Goal: Task Accomplishment & Management: Complete application form

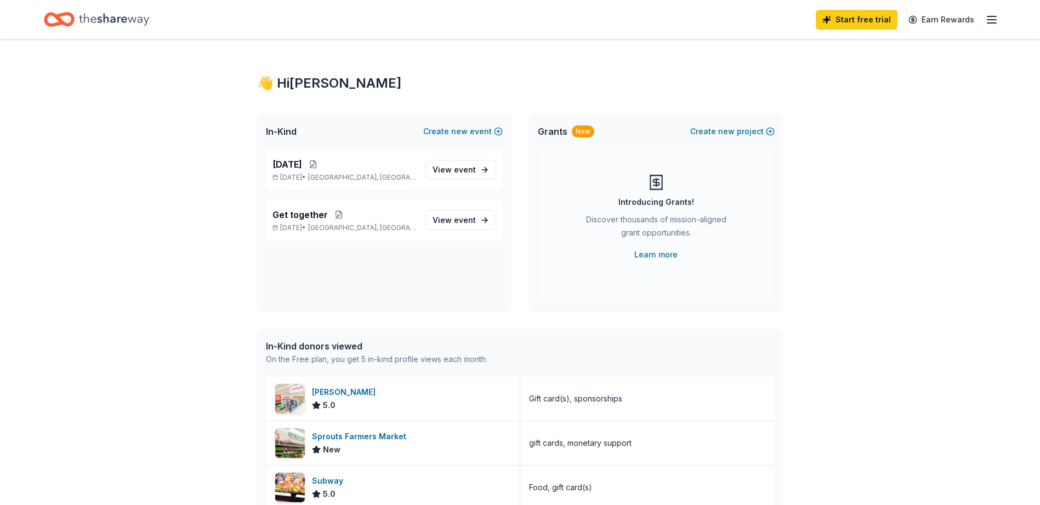
scroll to position [211, 0]
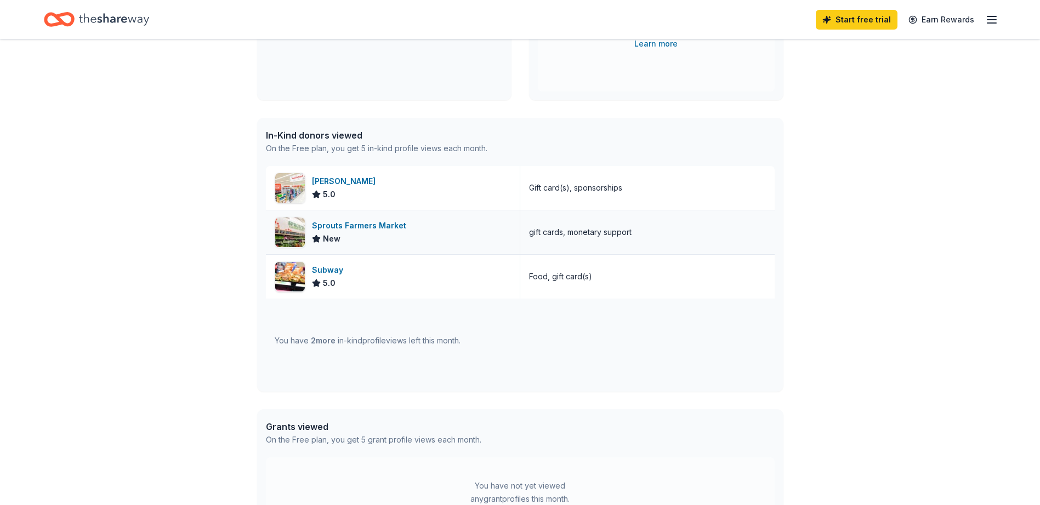
click at [385, 227] on div "Sprouts Farmers Market" at bounding box center [361, 225] width 99 height 13
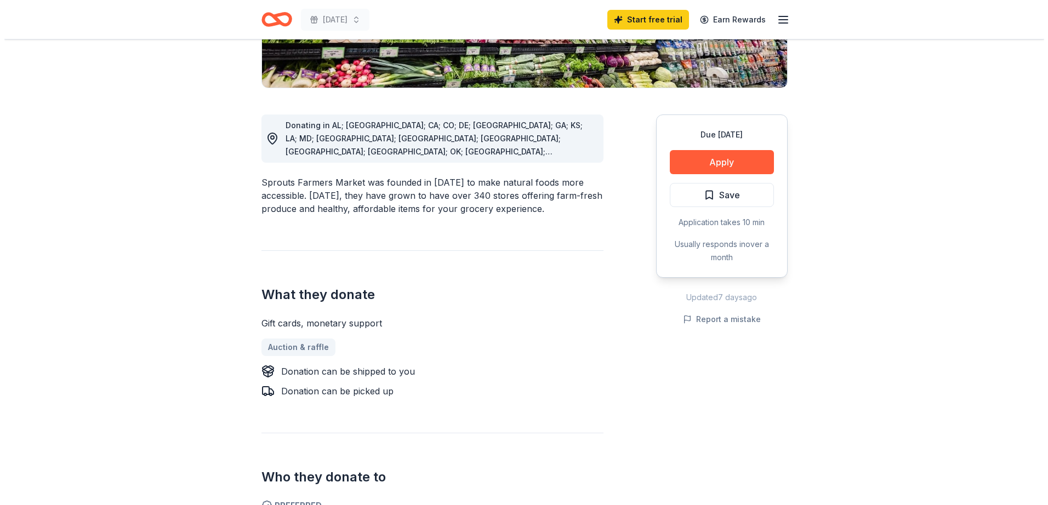
scroll to position [249, 0]
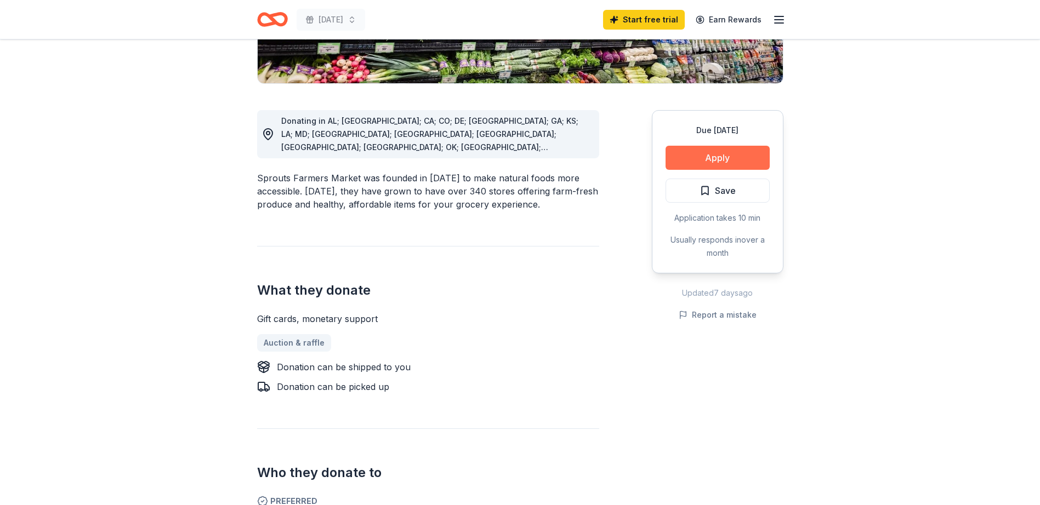
click at [723, 159] on button "Apply" at bounding box center [717, 158] width 104 height 24
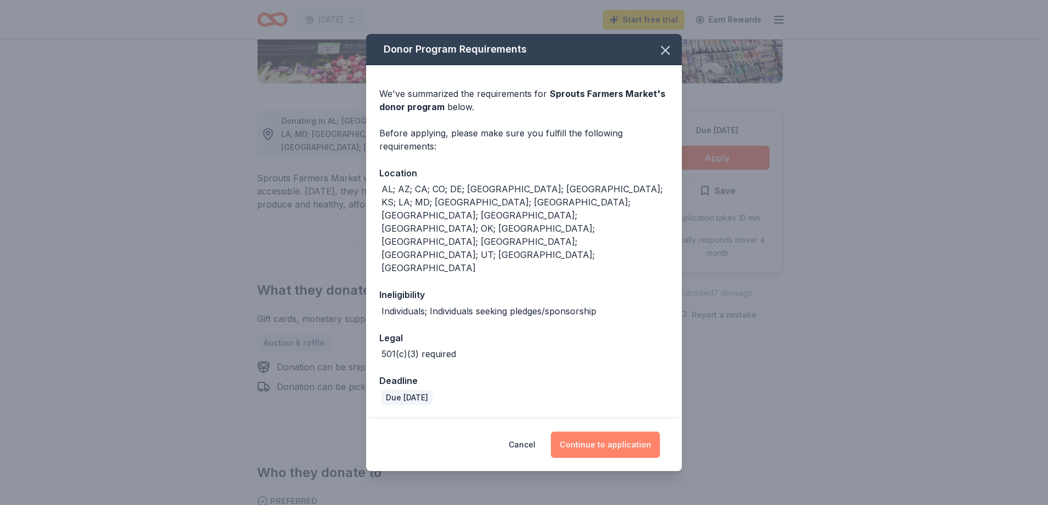
click at [614, 432] on button "Continue to application" at bounding box center [605, 445] width 109 height 26
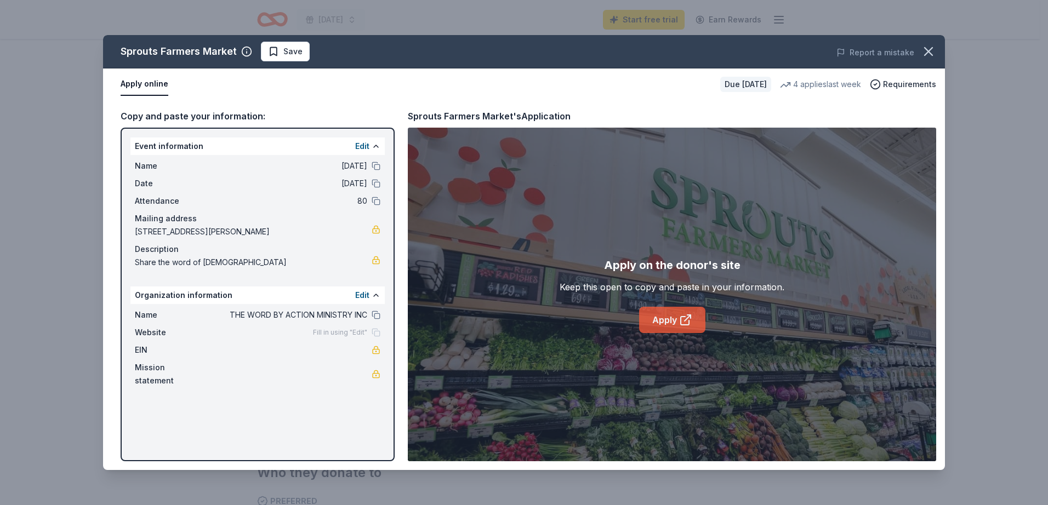
click at [663, 324] on link "Apply" at bounding box center [672, 320] width 66 height 26
